Goal: Transaction & Acquisition: Register for event/course

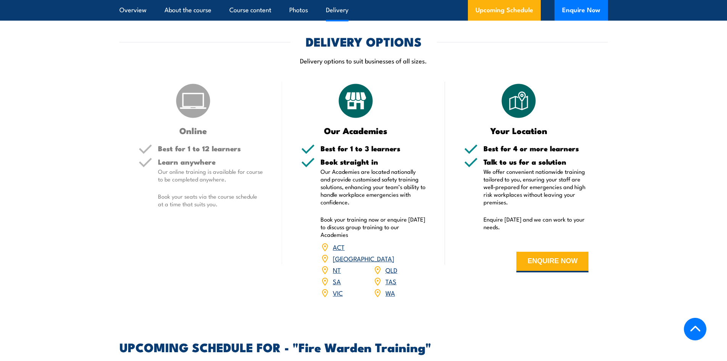
scroll to position [1106, 0]
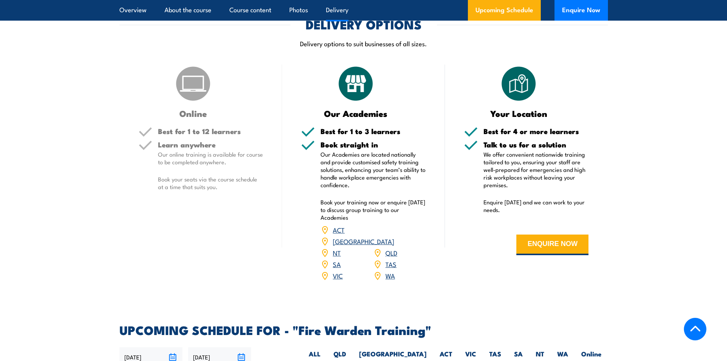
click at [339, 271] on link "VIC" at bounding box center [338, 275] width 10 height 9
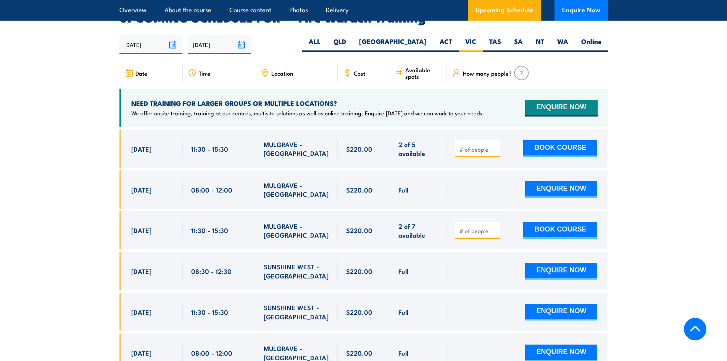
scroll to position [1419, 0]
